Goal: Information Seeking & Learning: Understand process/instructions

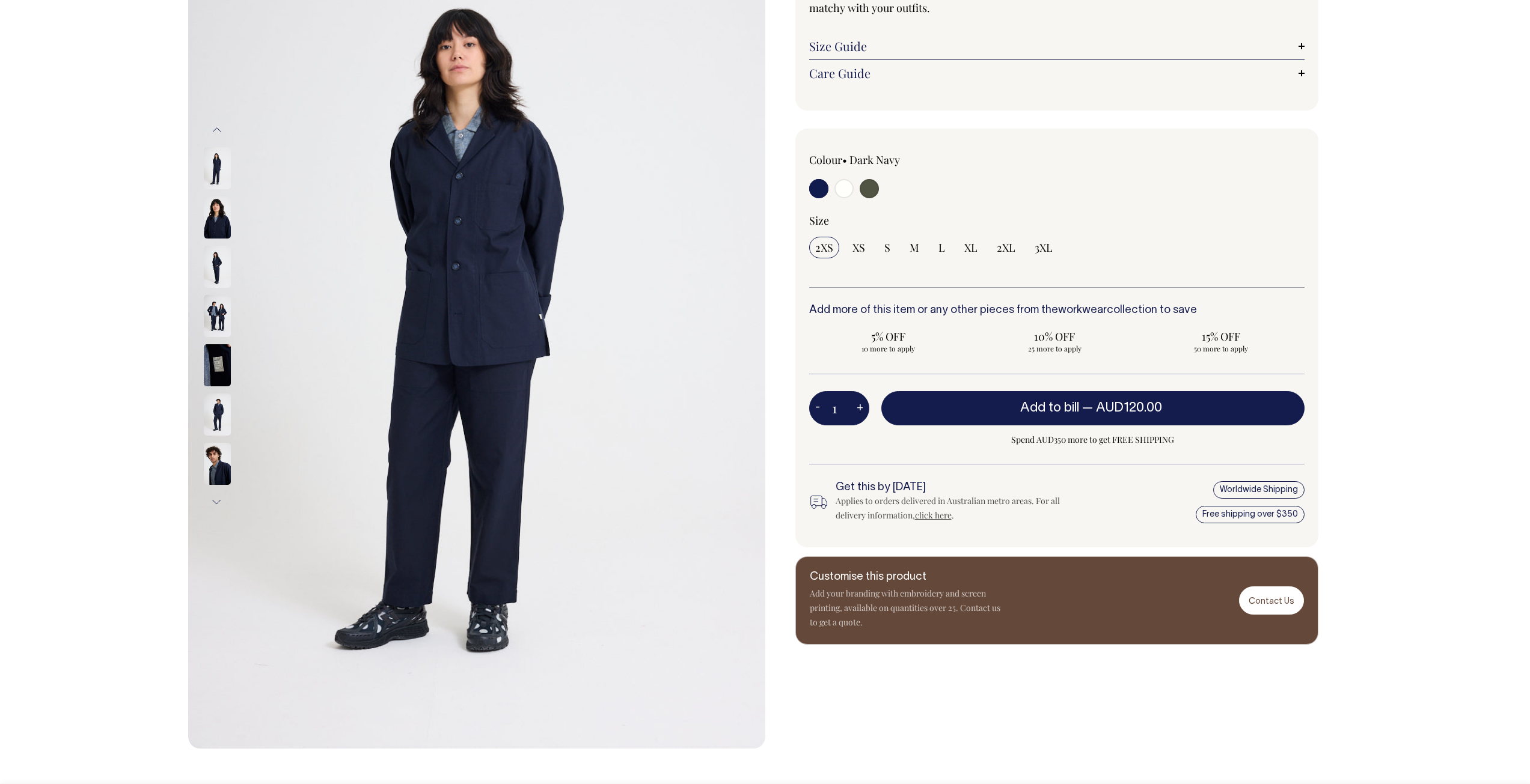
scroll to position [180, 0]
click at [1052, 251] on input "3XL" at bounding box center [1044, 247] width 30 height 21
radio input "true"
select select "3XL"
click at [844, 189] on input "radio" at bounding box center [844, 188] width 19 height 19
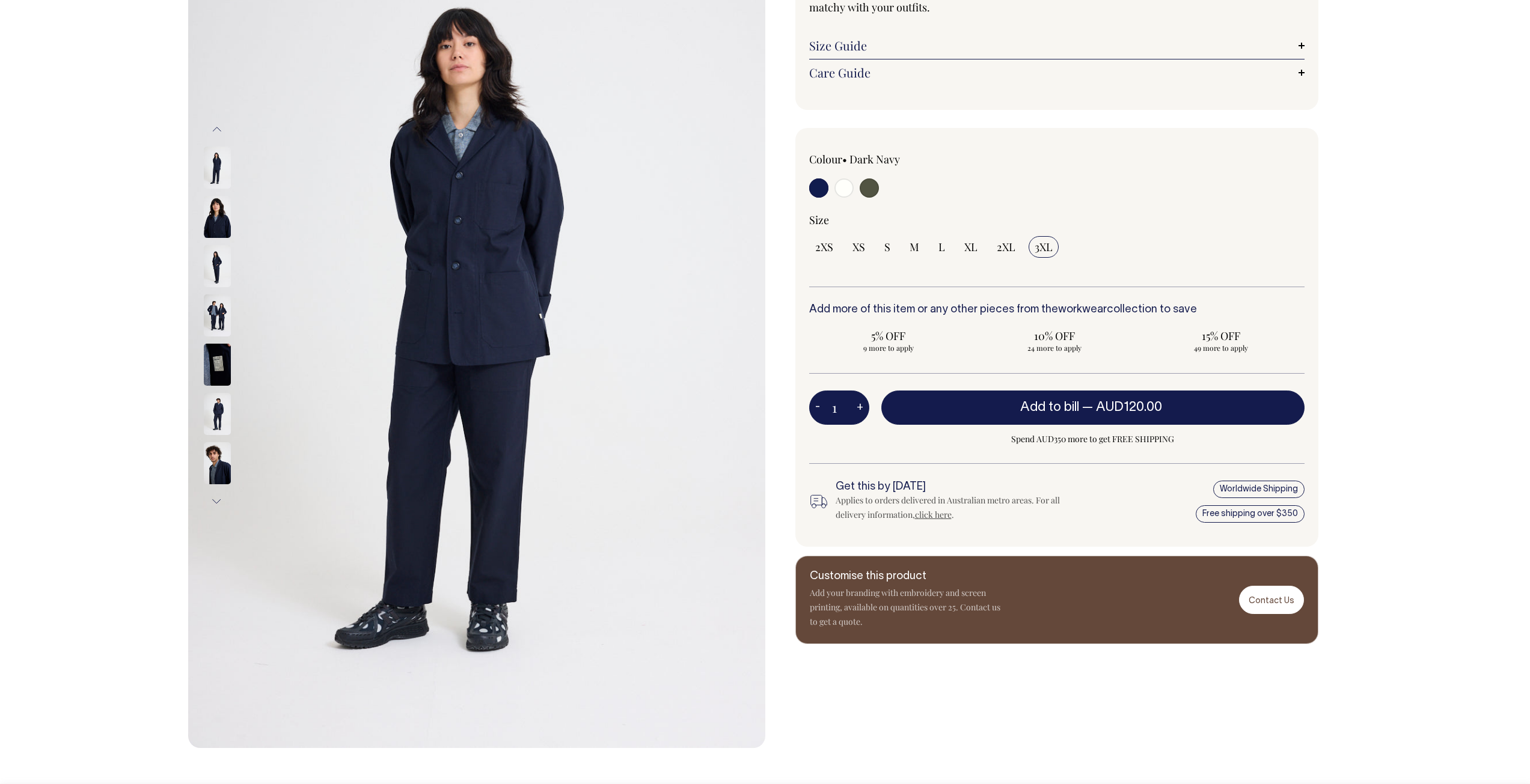
radio input "true"
select select "Off-White"
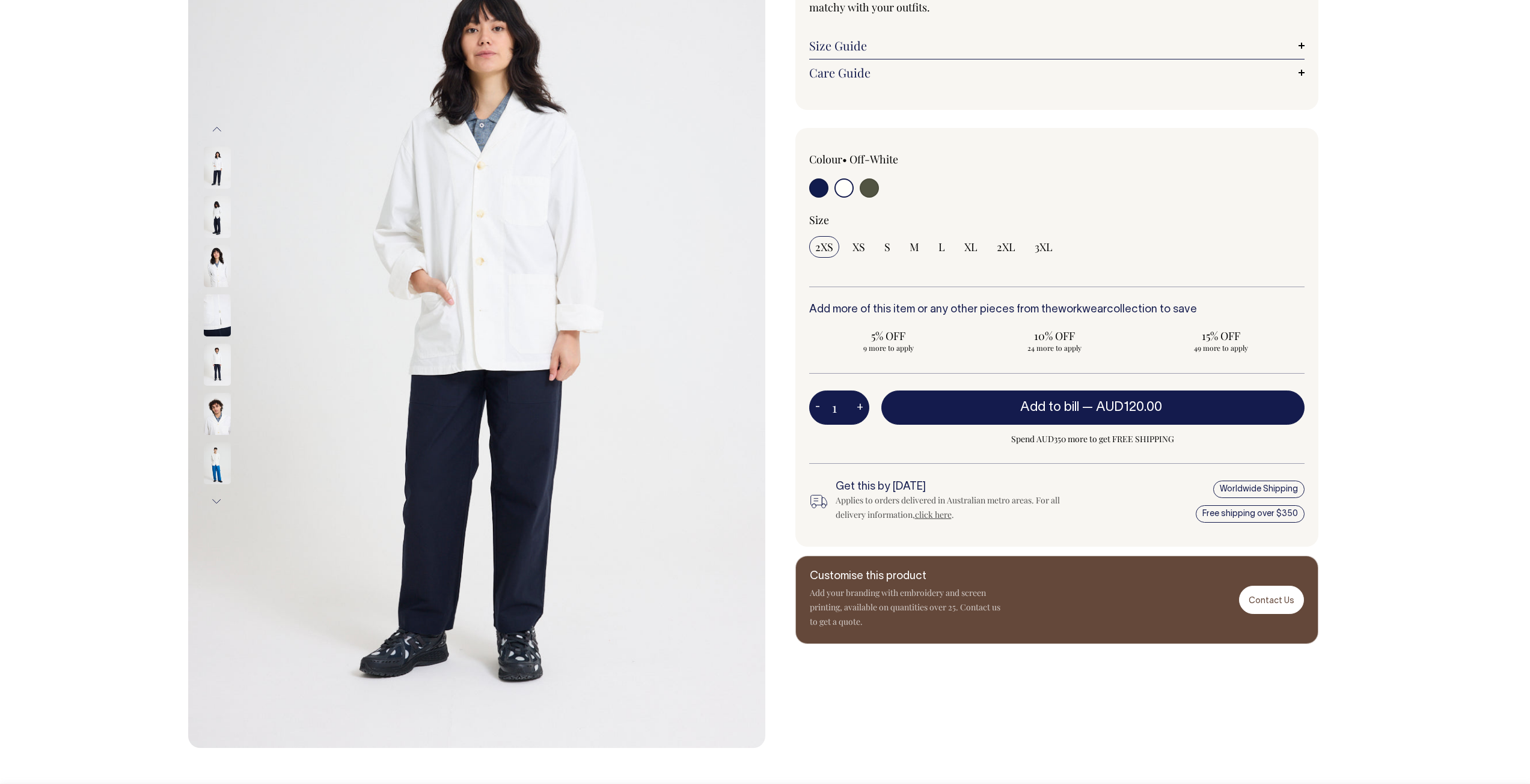
click at [864, 188] on input "radio" at bounding box center [869, 188] width 19 height 19
radio input "true"
select select "Olive"
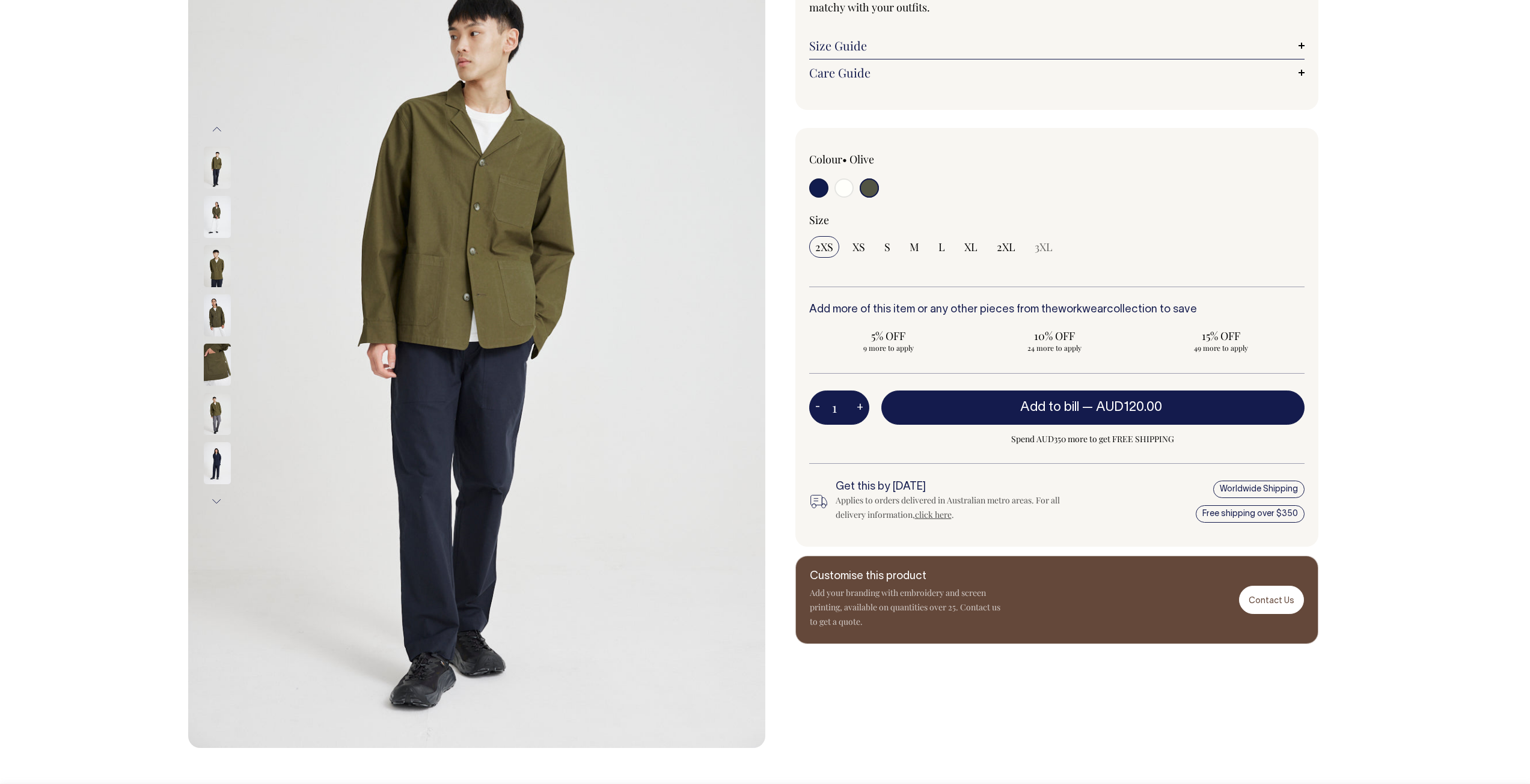
click at [791, 196] on div "Unstructured Blazer Our neat and tidy Unstructured Blazer draws inspiration fro…" at bounding box center [1054, 266] width 577 height 755
click at [815, 189] on input "radio" at bounding box center [819, 188] width 19 height 19
radio input "true"
select select "Dark Navy"
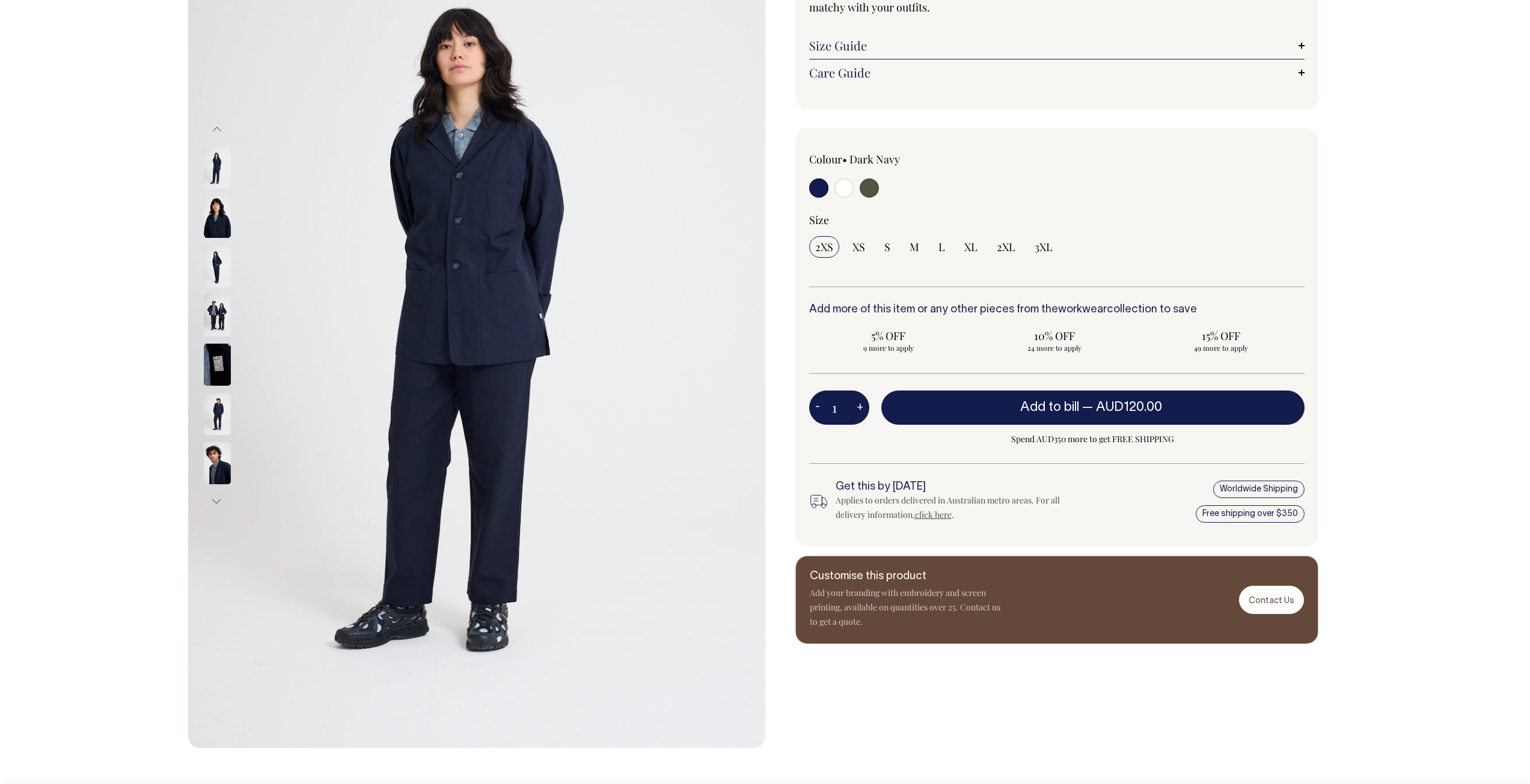
click at [916, 56] on div "Size Guide Size Guide Cici (she) wears an extra small and [PERSON_NAME] (he) we…" at bounding box center [1056, 46] width 495 height 27
click at [924, 46] on link "Size Guide" at bounding box center [1056, 46] width 495 height 14
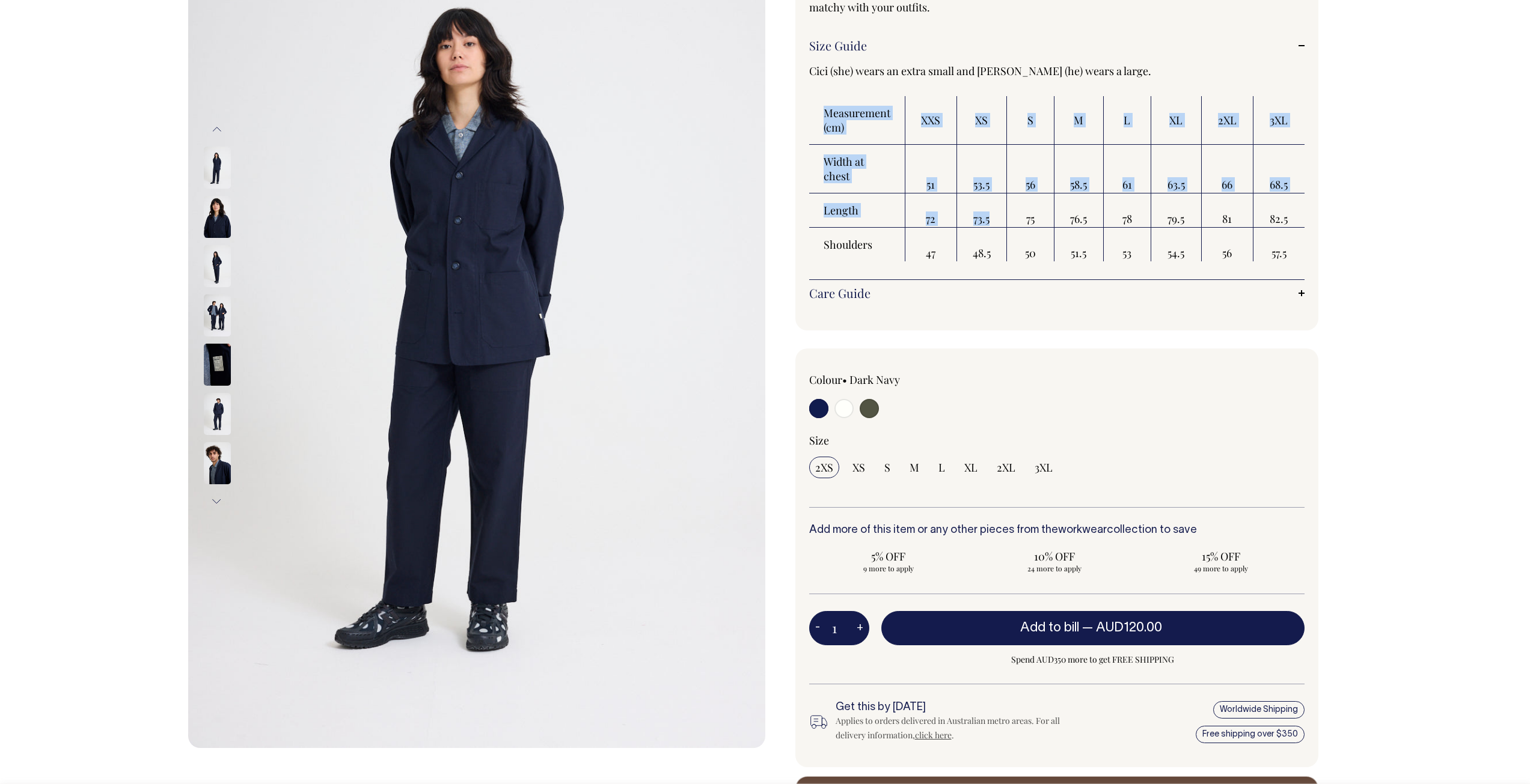
drag, startPoint x: 1015, startPoint y: 206, endPoint x: 1334, endPoint y: 230, distance: 319.9
click at [1334, 230] on div "Unstructured Blazer Our neat and tidy Unstructured Blazer draws inspiration fro…" at bounding box center [1054, 376] width 577 height 976
click at [1269, 229] on td "57.5" at bounding box center [1279, 244] width 51 height 34
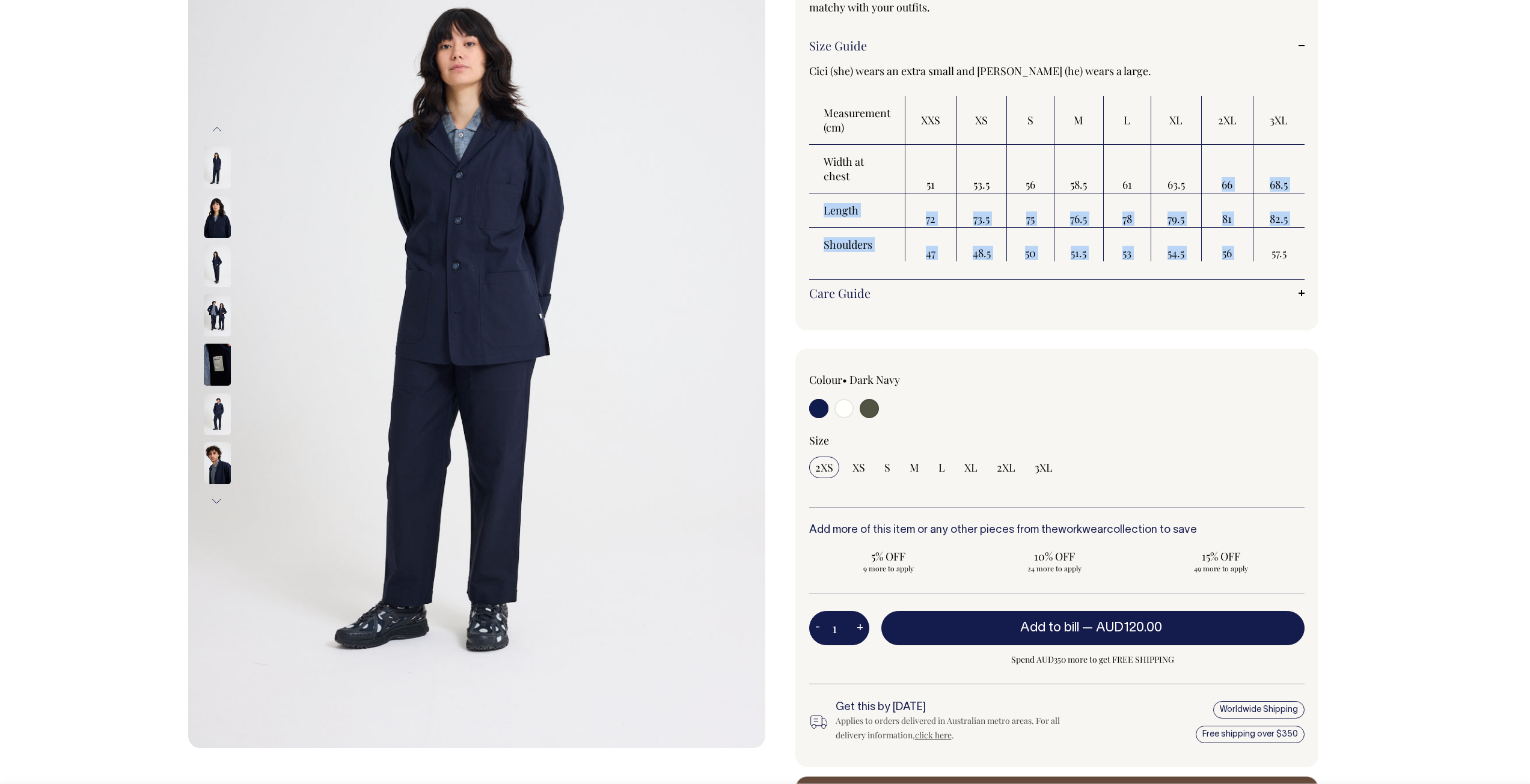
drag, startPoint x: 1224, startPoint y: 174, endPoint x: 1265, endPoint y: 235, distance: 73.5
click at [1265, 233] on tbody "Width at chest 51 53.5 56 58.5 61 63.5 66 68.5 Length 72 73.5 75 76.5 78 79.5 8…" at bounding box center [1056, 203] width 495 height 116
click at [1262, 237] on td "57.5" at bounding box center [1279, 244] width 51 height 34
click at [216, 361] on img at bounding box center [217, 364] width 27 height 42
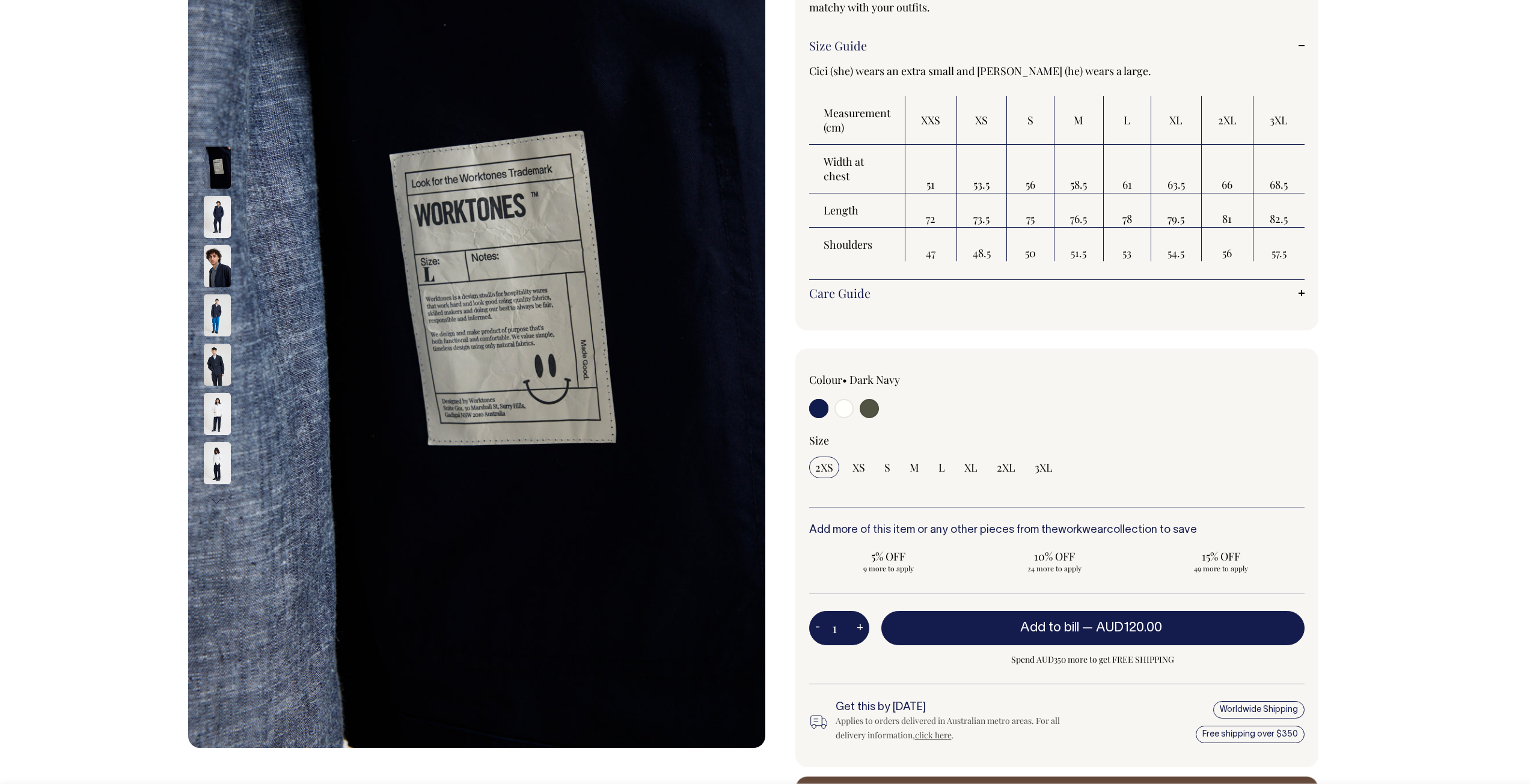
click at [216, 316] on img at bounding box center [217, 315] width 27 height 42
